Goal: Information Seeking & Learning: Check status

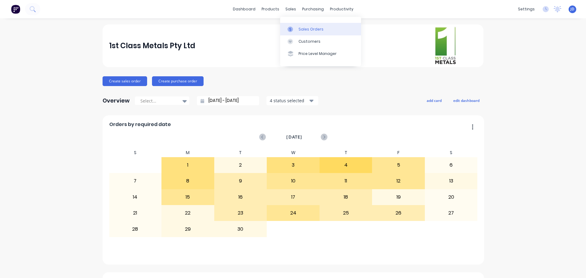
click at [295, 33] on link "Sales Orders" at bounding box center [320, 29] width 81 height 12
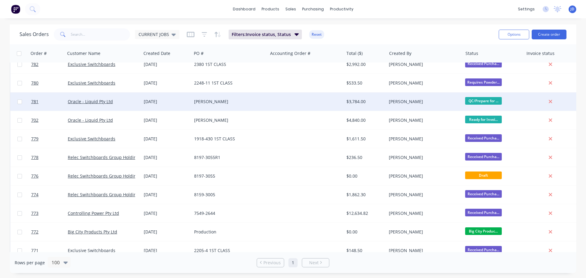
scroll to position [214, 0]
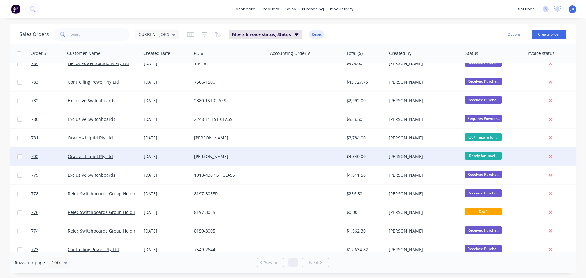
click at [382, 163] on div "$4,840.00" at bounding box center [365, 156] width 43 height 18
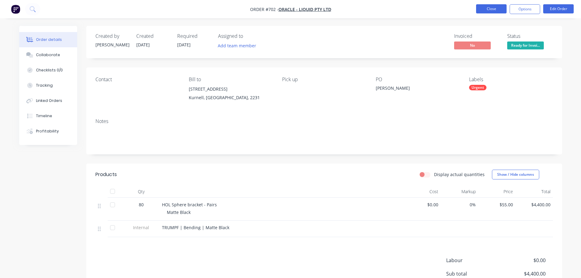
click at [488, 6] on button "Close" at bounding box center [491, 8] width 31 height 9
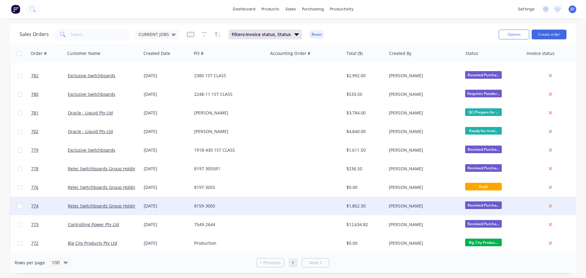
scroll to position [244, 0]
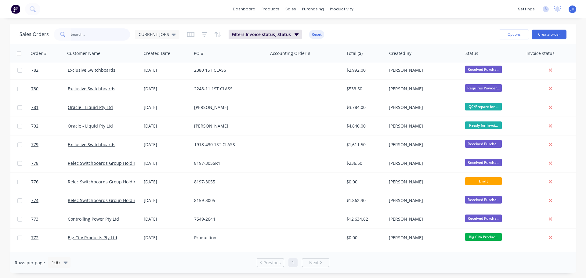
click at [88, 38] on input "text" at bounding box center [100, 34] width 59 height 12
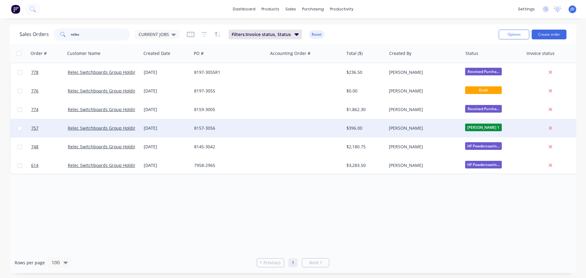
scroll to position [0, 0]
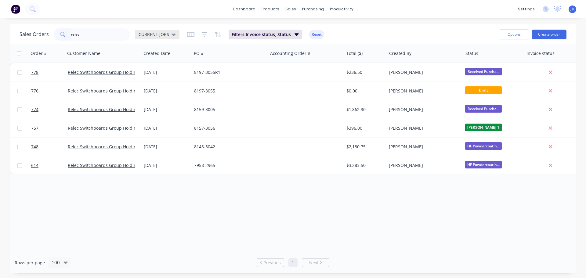
click at [158, 34] on span "CURRENT JOBS" at bounding box center [153, 34] width 31 height 6
click at [158, 86] on button "None" at bounding box center [172, 86] width 70 height 7
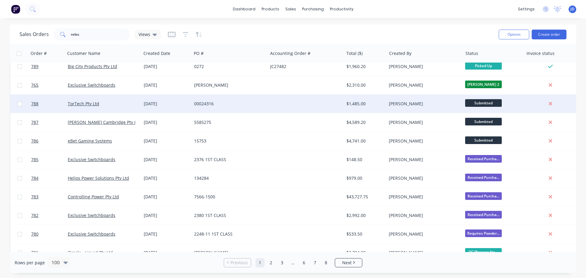
scroll to position [61, 0]
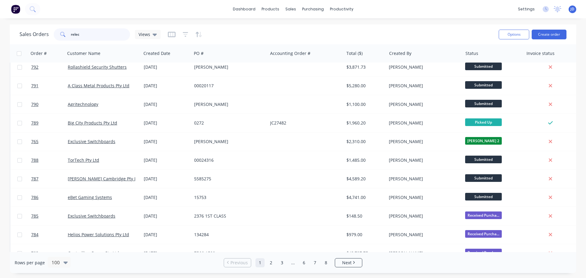
drag, startPoint x: 116, startPoint y: 38, endPoint x: 126, endPoint y: 34, distance: 10.7
click at [116, 38] on input "relec" at bounding box center [100, 34] width 59 height 12
drag, startPoint x: 108, startPoint y: 32, endPoint x: 104, endPoint y: 22, distance: 10.7
click at [106, 28] on input "relec" at bounding box center [100, 34] width 59 height 12
type input "relec"
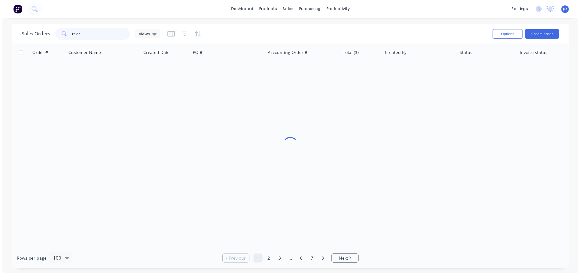
scroll to position [0, 0]
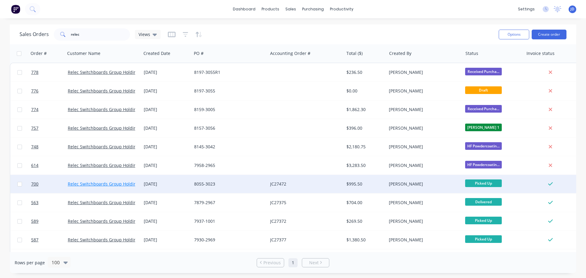
click at [91, 182] on link "Relec Switchboards Group Holdings" at bounding box center [104, 184] width 73 height 6
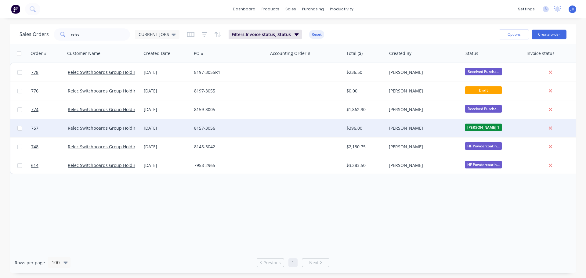
click at [271, 128] on div at bounding box center [306, 128] width 76 height 18
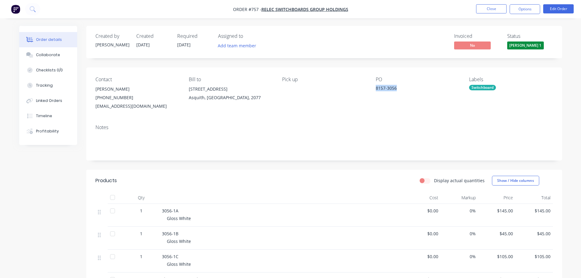
drag, startPoint x: 410, startPoint y: 88, endPoint x: 375, endPoint y: 92, distance: 35.0
click at [375, 92] on div "Contact Jon Byrne (02) 9482 1799 CAD@relec.com.au Bill to 25 Salisbury Rd Asqui…" at bounding box center [324, 93] width 476 height 52
copy div "8157-3056"
click at [501, 10] on button "Close" at bounding box center [491, 8] width 31 height 9
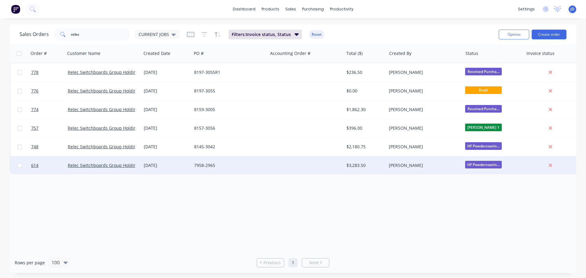
click at [186, 165] on div "[DATE]" at bounding box center [166, 165] width 45 height 6
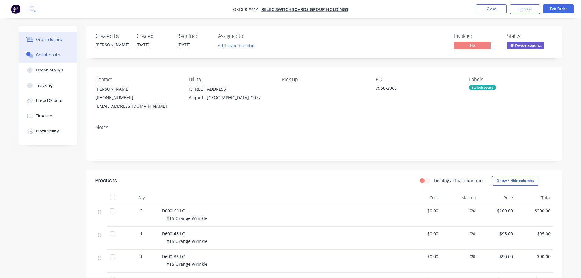
click at [63, 51] on button "Collaborate" at bounding box center [48, 54] width 58 height 15
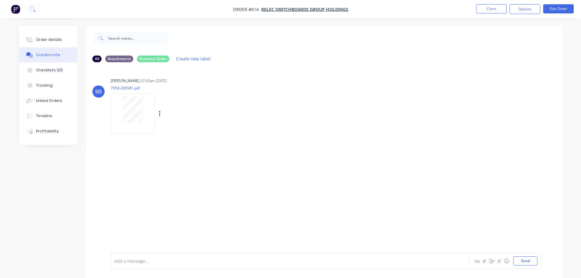
click at [118, 109] on div at bounding box center [132, 109] width 38 height 27
click at [55, 25] on div "Order details Collaborate Checklists 0/0 Tracking Linked Orders Timeline Profit…" at bounding box center [290, 143] width 581 height 287
drag, startPoint x: 62, startPoint y: 35, endPoint x: 84, endPoint y: 36, distance: 22.0
click at [62, 35] on button "Order details" at bounding box center [48, 39] width 58 height 15
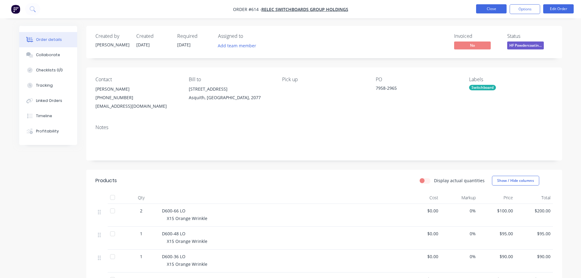
click at [493, 5] on button "Close" at bounding box center [491, 8] width 31 height 9
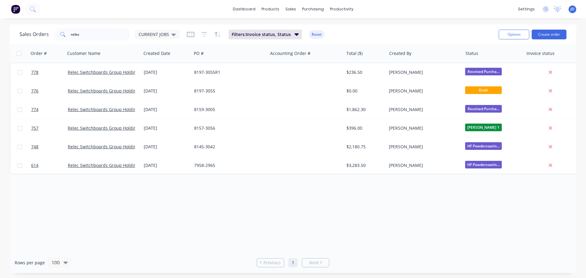
click at [455, 200] on div "Order # Customer Name Created Date PO # Accounting Order # Total ($) Created By…" at bounding box center [293, 148] width 566 height 208
drag, startPoint x: 294, startPoint y: 28, endPoint x: 297, endPoint y: 29, distance: 3.6
click at [294, 28] on icon at bounding box center [291, 29] width 5 height 5
click at [293, 33] on link "Sales Orders" at bounding box center [322, 29] width 81 height 12
click at [348, 31] on div "Workflow" at bounding box center [352, 29] width 18 height 5
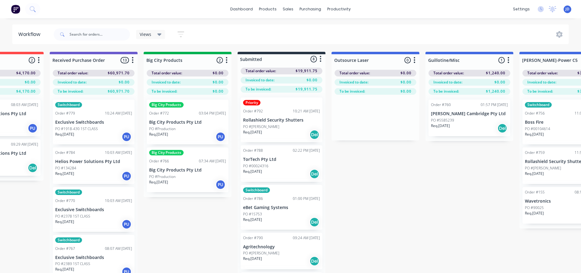
drag, startPoint x: 252, startPoint y: 227, endPoint x: 289, endPoint y: 224, distance: 36.4
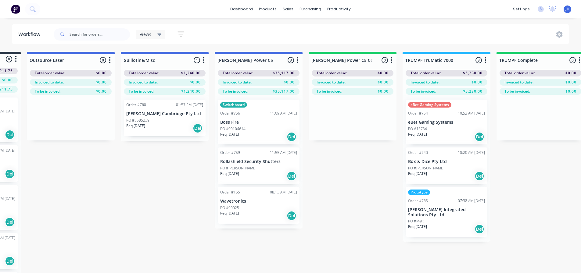
drag, startPoint x: 336, startPoint y: 157, endPoint x: 396, endPoint y: 148, distance: 60.5
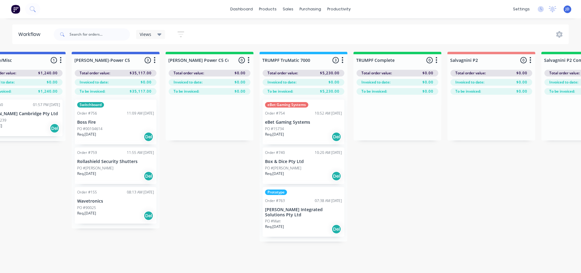
drag, startPoint x: 246, startPoint y: 223, endPoint x: 256, endPoint y: 224, distance: 9.5
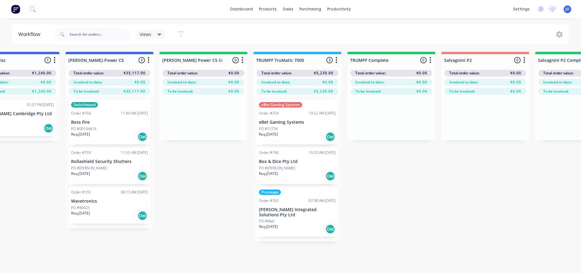
scroll to position [0, 514]
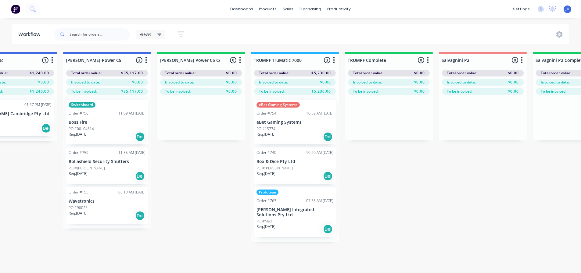
drag, startPoint x: 37, startPoint y: 241, endPoint x: 37, endPoint y: 211, distance: 30.2
